Goal: Task Accomplishment & Management: Complete application form

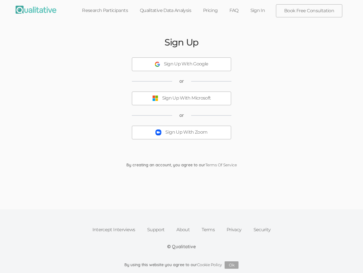
click at [182, 136] on button "Sign Up With Zoom" at bounding box center [181, 132] width 99 height 14
click at [182, 64] on div "Sign Up With Google" at bounding box center [186, 64] width 45 height 7
click at [182, 98] on button "Sign Up With Microsoft" at bounding box center [181, 98] width 99 height 14
click at [182, 132] on div "Sign Up With Zoom" at bounding box center [187, 132] width 42 height 7
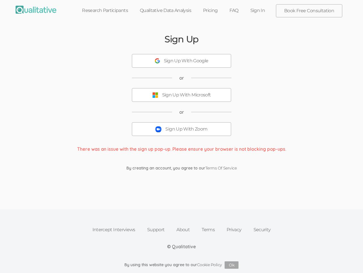
click at [232, 265] on button "Ok" at bounding box center [232, 264] width 14 height 7
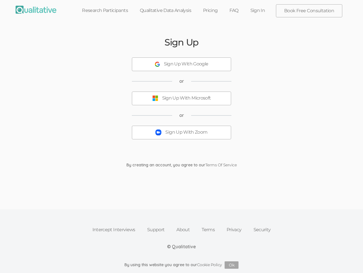
click at [182, 136] on button "Sign Up With Zoom" at bounding box center [181, 132] width 99 height 14
click at [182, 64] on div "Sign Up With Google" at bounding box center [186, 64] width 45 height 7
click at [182, 98] on div "Sign Up With Microsoft" at bounding box center [186, 98] width 49 height 7
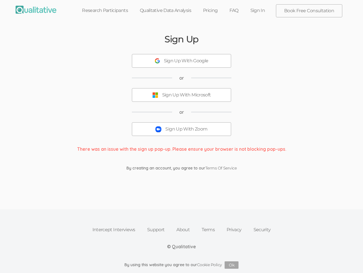
click at [182, 132] on button "Sign Up With Zoom" at bounding box center [181, 129] width 99 height 14
click at [232, 265] on button "Ok" at bounding box center [232, 264] width 14 height 7
